Goal: Transaction & Acquisition: Book appointment/travel/reservation

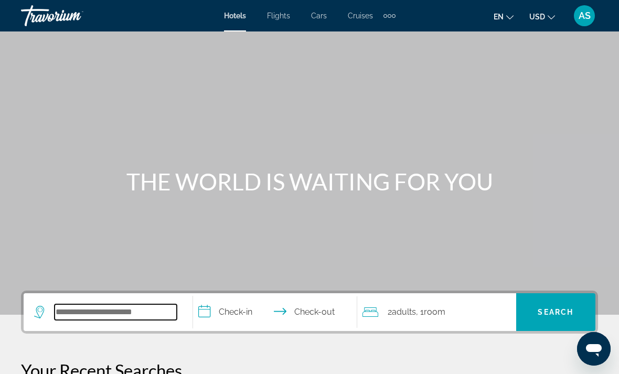
click at [125, 320] on input "Search widget" at bounding box center [116, 312] width 122 height 16
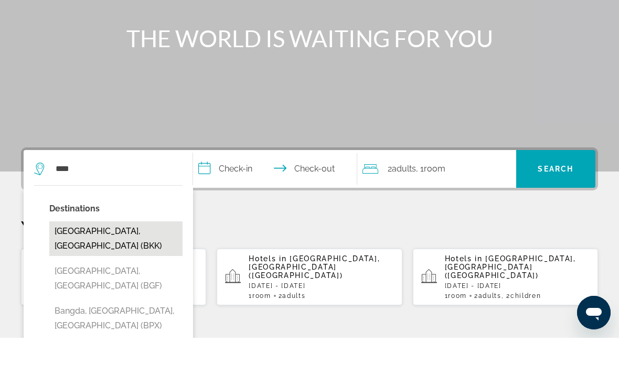
click at [134, 257] on button "[GEOGRAPHIC_DATA], [GEOGRAPHIC_DATA] (BKK)" at bounding box center [115, 274] width 133 height 35
type input "**********"
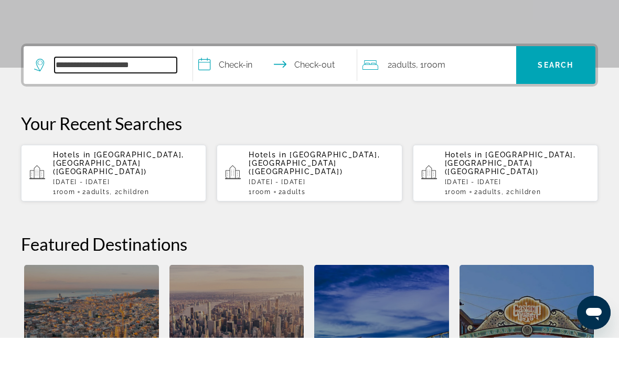
scroll to position [220, 0]
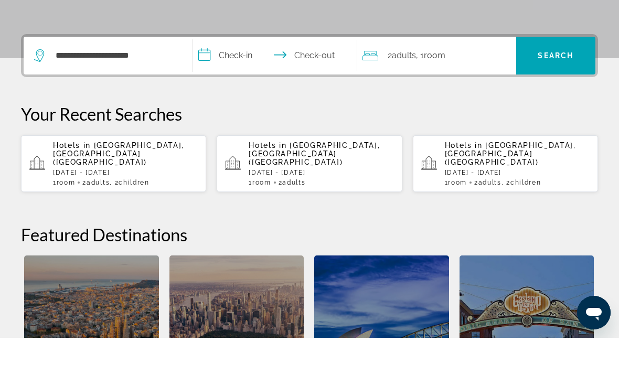
click at [229, 73] on input "**********" at bounding box center [277, 93] width 168 height 41
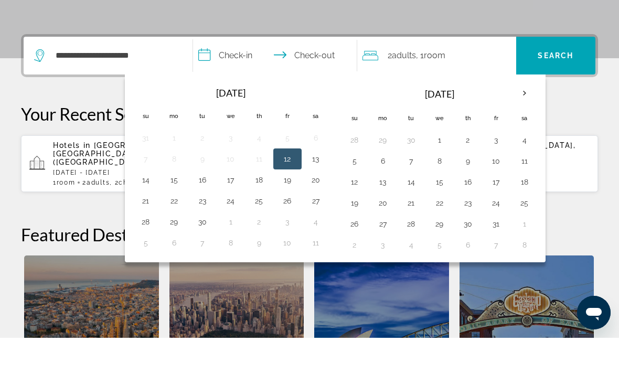
scroll to position [256, 0]
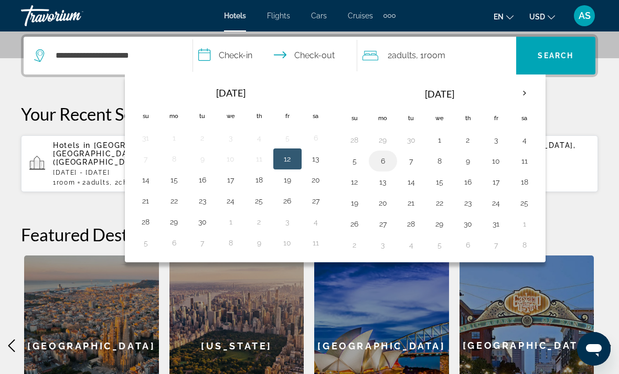
click at [388, 157] on button "6" at bounding box center [382, 161] width 17 height 15
click at [473, 164] on button "9" at bounding box center [467, 161] width 17 height 15
type input "**********"
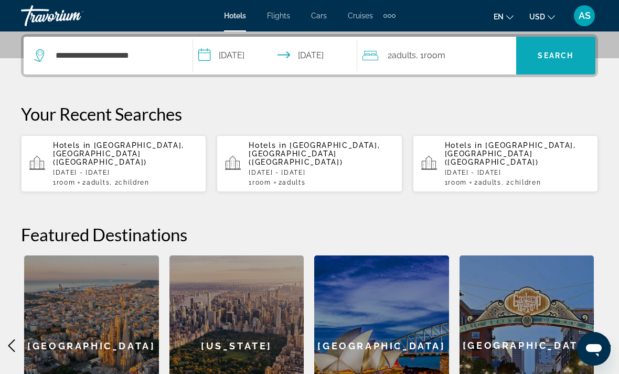
click at [546, 58] on span "Search" at bounding box center [555, 55] width 36 height 8
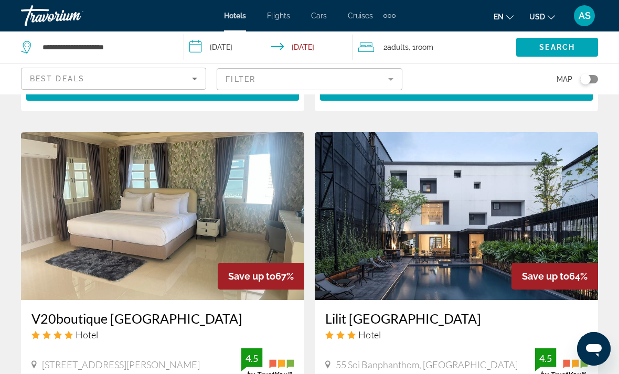
scroll to position [1158, 0]
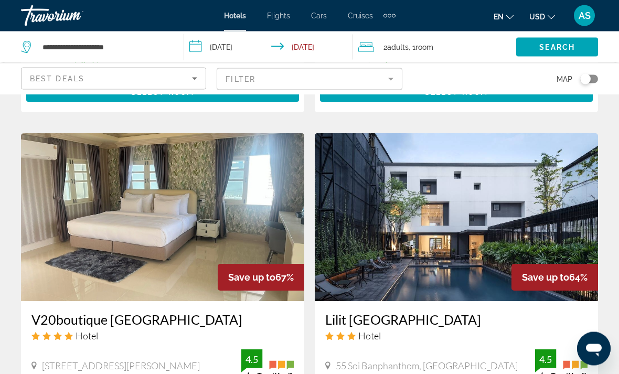
click at [378, 81] on mat-form-field "Filter" at bounding box center [308, 79] width 185 height 22
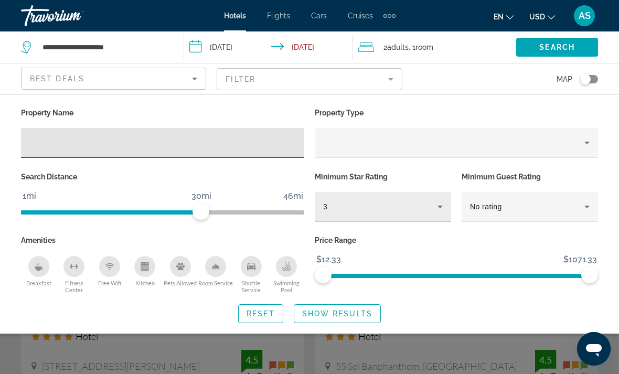
click at [361, 201] on div "3" at bounding box center [380, 206] width 114 height 13
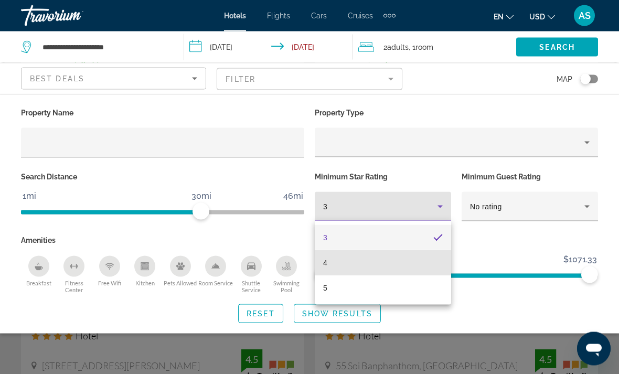
scroll to position [1159, 0]
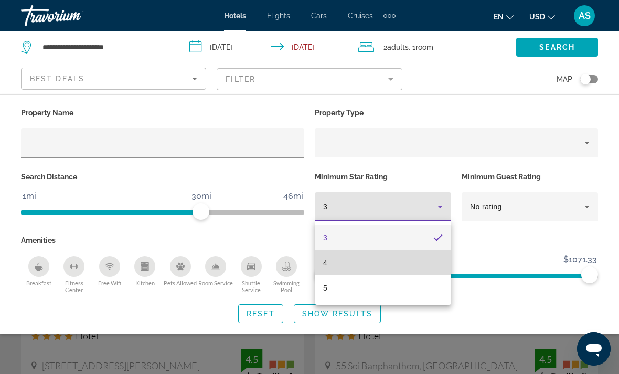
click at [350, 267] on mat-option "4" at bounding box center [383, 262] width 136 height 25
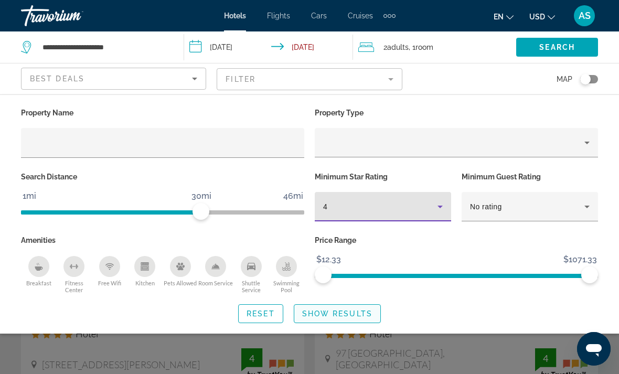
click at [337, 316] on span "Show Results" at bounding box center [337, 313] width 70 height 8
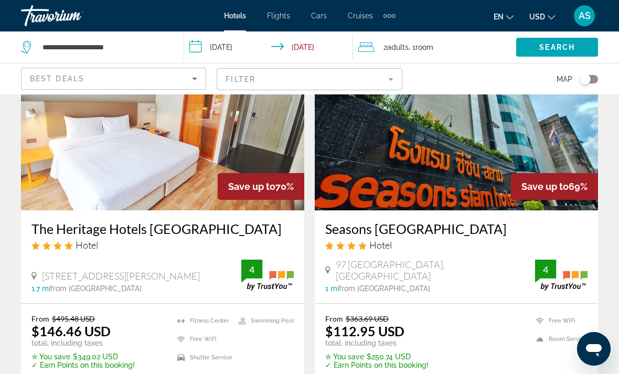
scroll to position [96, 0]
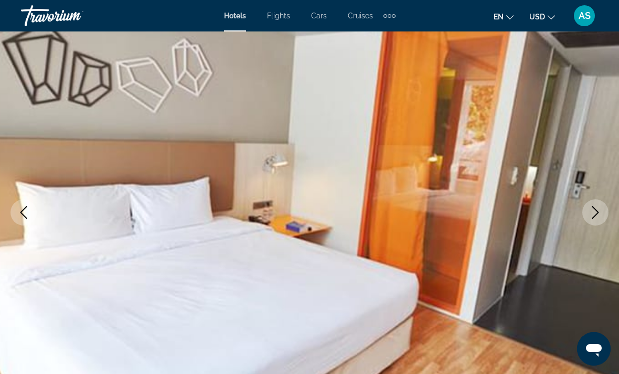
scroll to position [106, 0]
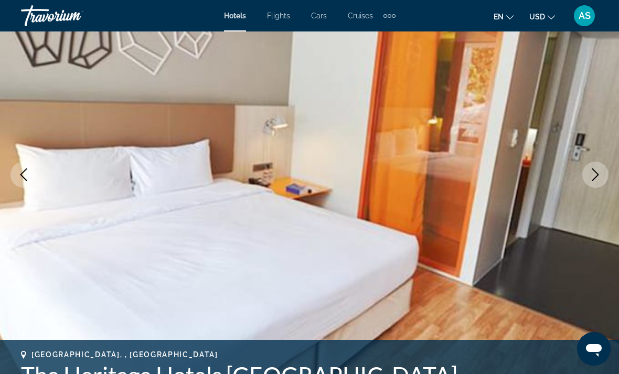
click at [601, 174] on button "Next image" at bounding box center [595, 174] width 26 height 26
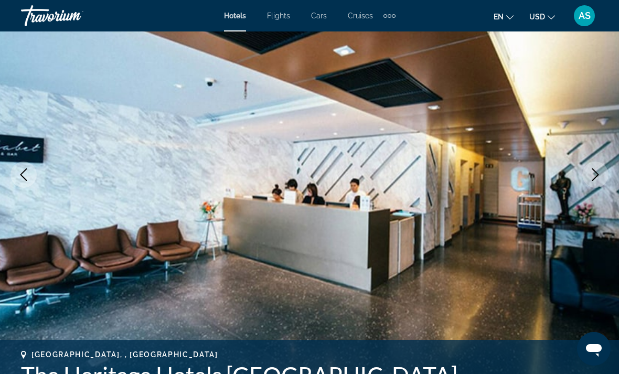
click at [595, 174] on icon "Next image" at bounding box center [595, 174] width 13 height 13
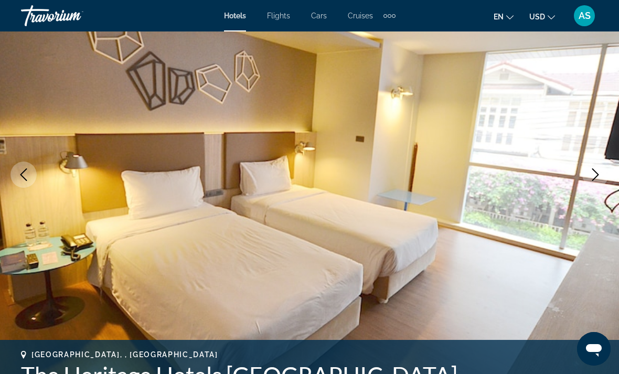
click at [591, 177] on icon "Next image" at bounding box center [595, 174] width 13 height 13
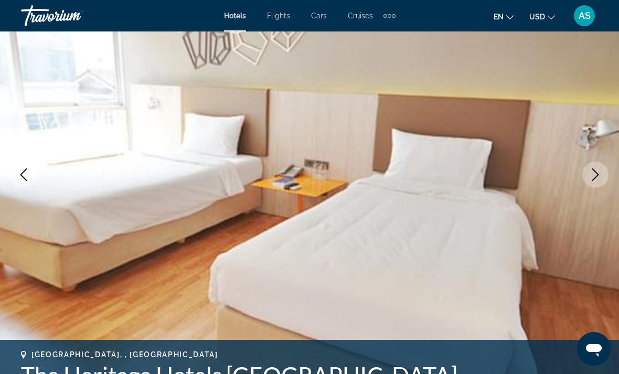
click at [593, 176] on icon "Next image" at bounding box center [595, 174] width 13 height 13
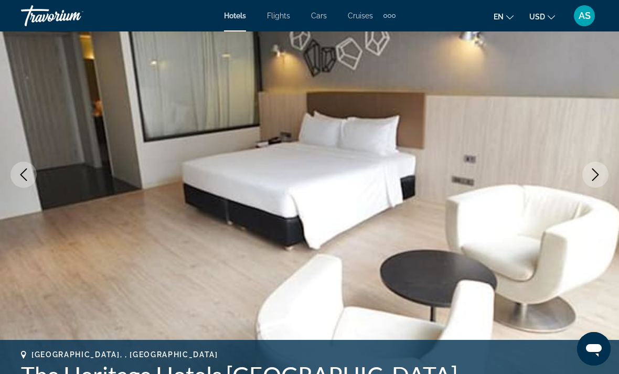
click at [20, 174] on icon "Previous image" at bounding box center [23, 174] width 13 height 13
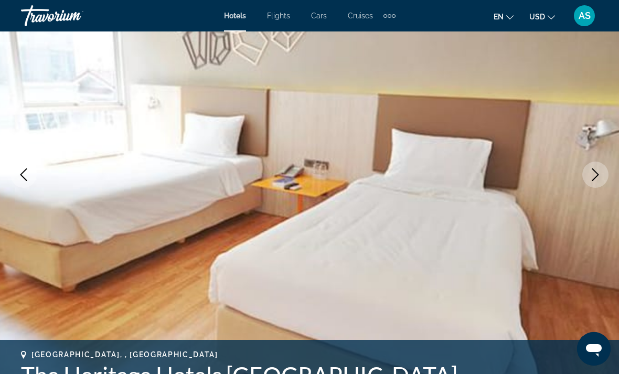
click at [31, 176] on button "Previous image" at bounding box center [23, 174] width 26 height 26
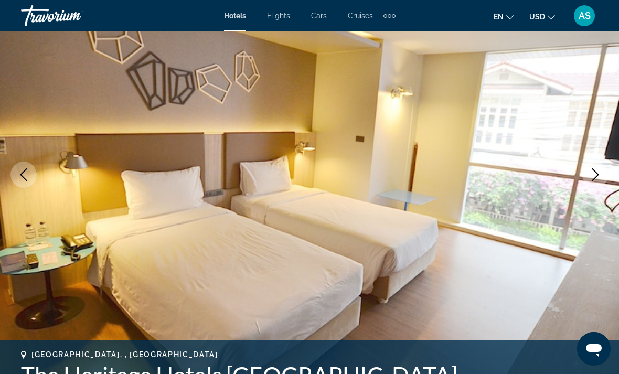
click at [599, 171] on icon "Next image" at bounding box center [595, 174] width 13 height 13
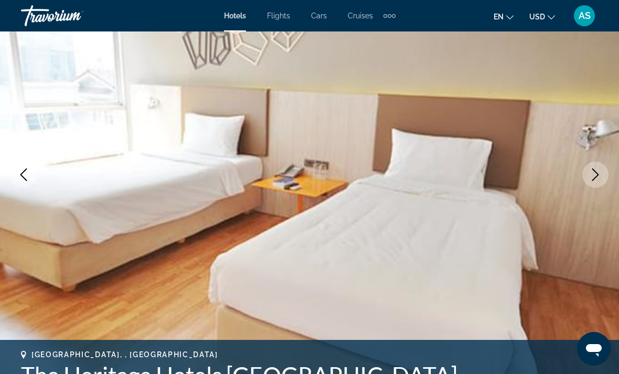
click at [595, 176] on icon "Next image" at bounding box center [595, 174] width 13 height 13
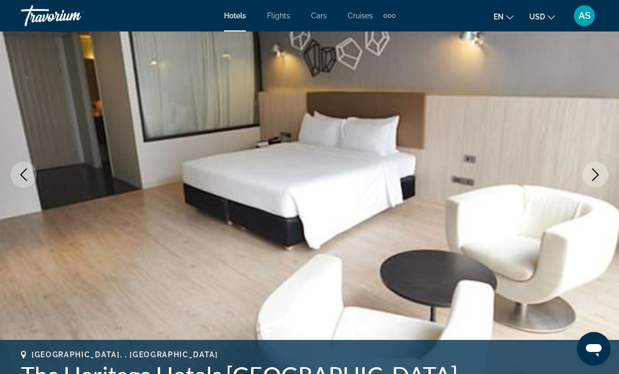
click at [590, 177] on icon "Next image" at bounding box center [595, 174] width 13 height 13
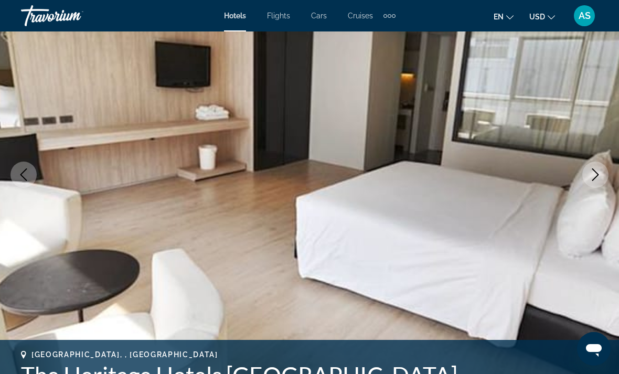
click at [594, 176] on icon "Next image" at bounding box center [595, 174] width 13 height 13
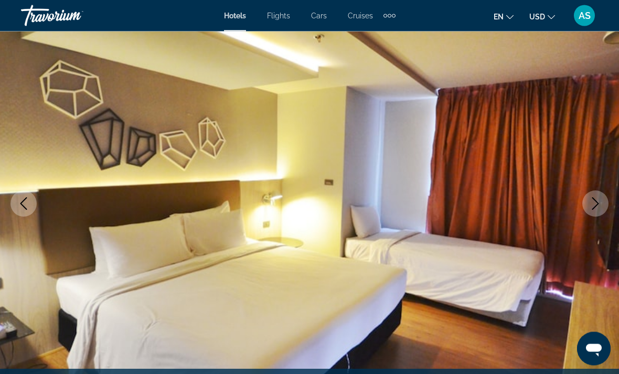
scroll to position [0, 0]
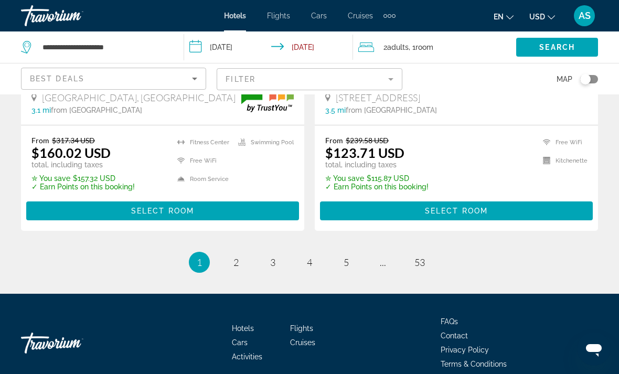
scroll to position [2213, 0]
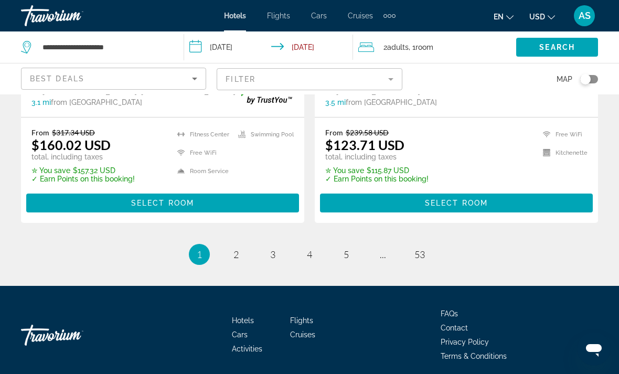
click at [183, 80] on div "Best Deals" at bounding box center [111, 78] width 162 height 13
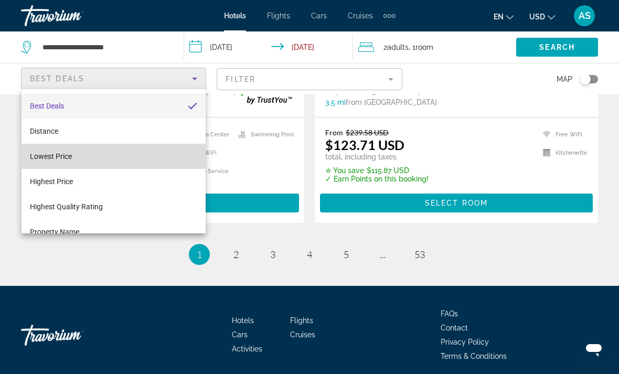
click at [73, 161] on mat-option "Lowest Price" at bounding box center [113, 156] width 184 height 25
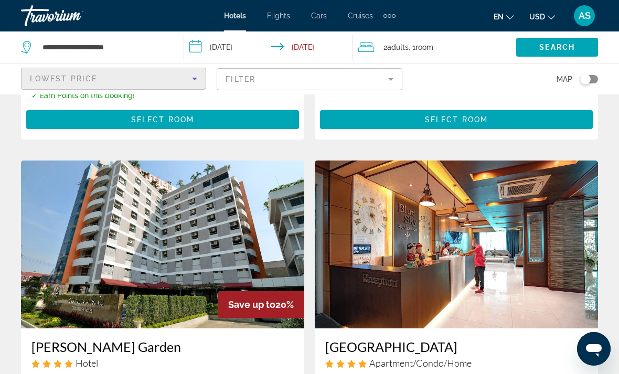
scroll to position [403, 0]
